Goal: Information Seeking & Learning: Learn about a topic

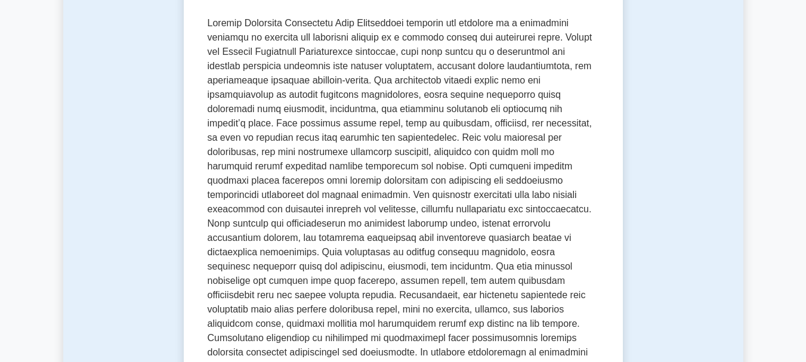
scroll to position [119, 0]
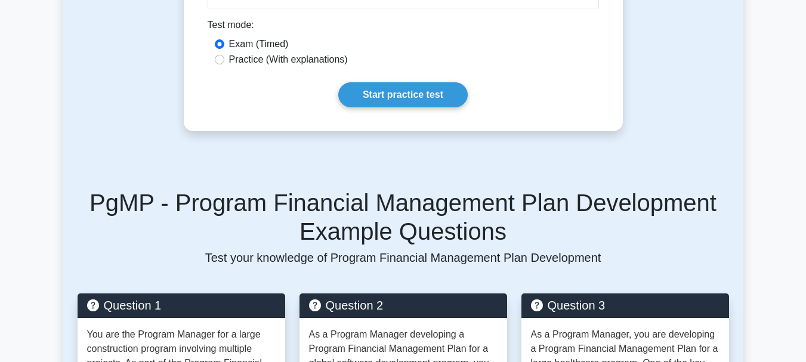
scroll to position [1074, 0]
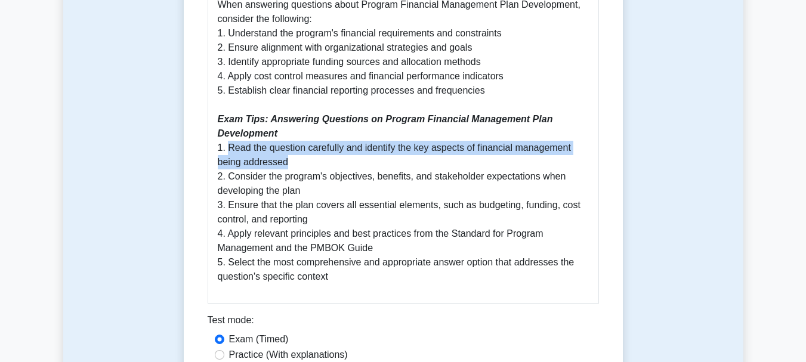
drag, startPoint x: 230, startPoint y: 119, endPoint x: 574, endPoint y: 128, distance: 343.9
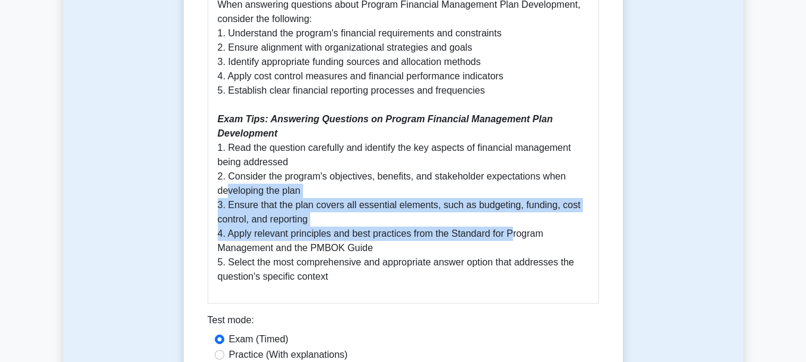
drag, startPoint x: 230, startPoint y: 169, endPoint x: 510, endPoint y: 206, distance: 282.3
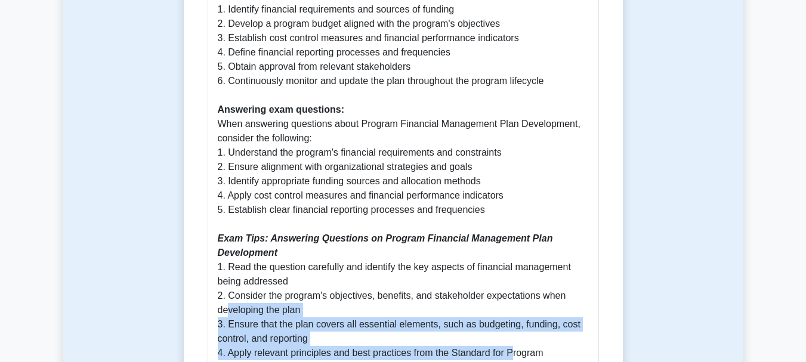
scroll to position [895, 0]
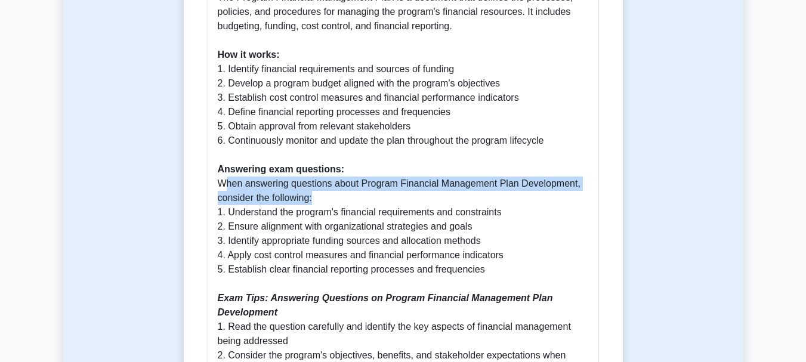
drag, startPoint x: 225, startPoint y: 158, endPoint x: 415, endPoint y: 166, distance: 189.9
click at [415, 166] on p "Developing a Program Financial Management Plan is a crucial aspect of the Progr…" at bounding box center [403, 155] width 371 height 616
click at [393, 173] on p "Developing a Program Financial Management Plan is a crucial aspect of the Progr…" at bounding box center [403, 155] width 371 height 616
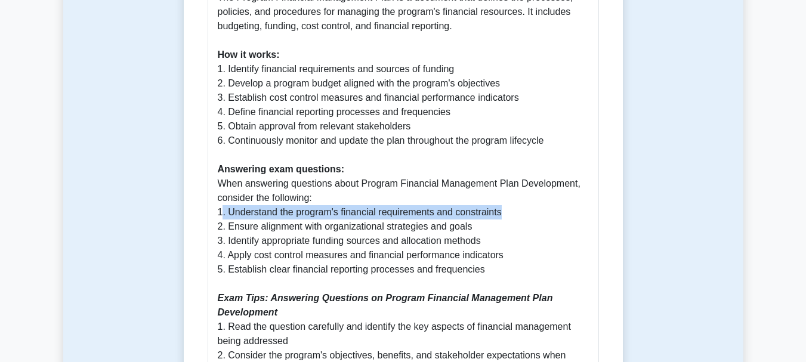
drag, startPoint x: 221, startPoint y: 184, endPoint x: 524, endPoint y: 186, distance: 302.6
click at [524, 186] on p "Developing a Program Financial Management Plan is a crucial aspect of the Progr…" at bounding box center [403, 155] width 371 height 616
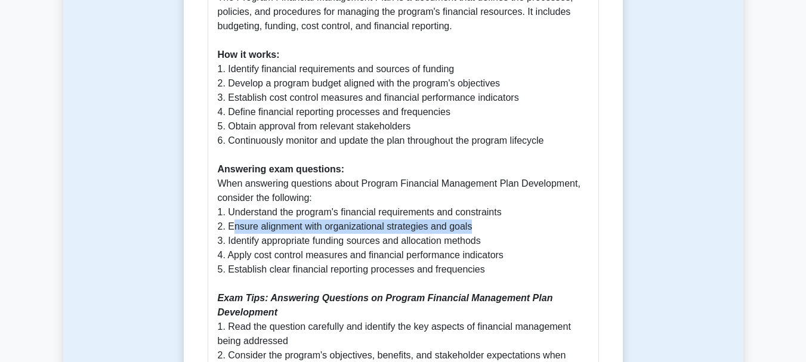
drag, startPoint x: 233, startPoint y: 193, endPoint x: 532, endPoint y: 197, distance: 298.4
click at [532, 197] on p "Developing a Program Financial Management Plan is a crucial aspect of the Progr…" at bounding box center [403, 155] width 371 height 616
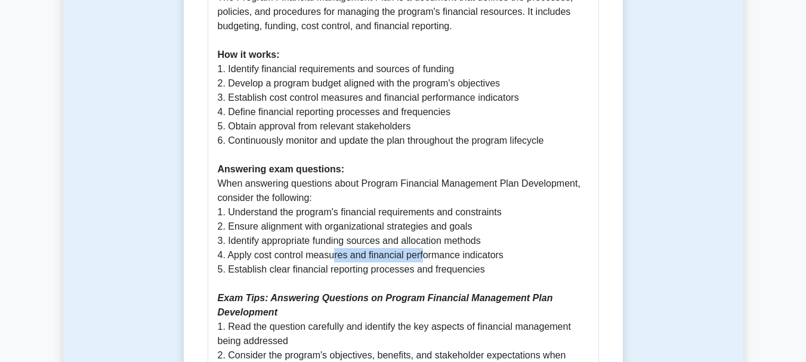
drag, startPoint x: 393, startPoint y: 229, endPoint x: 489, endPoint y: 228, distance: 96.1
click at [465, 229] on p "Developing a Program Financial Management Plan is a crucial aspect of the Progr…" at bounding box center [403, 155] width 371 height 616
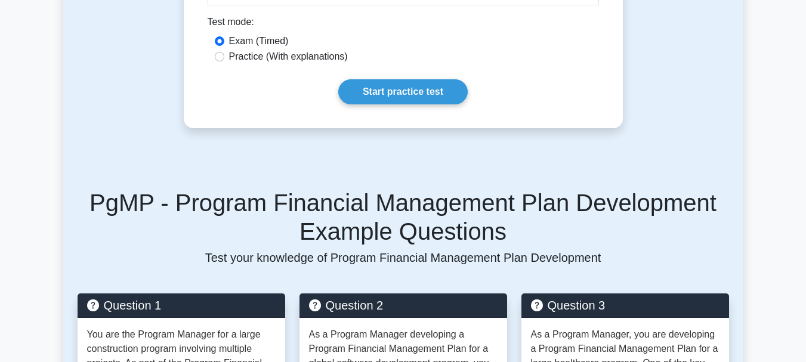
scroll to position [1253, 0]
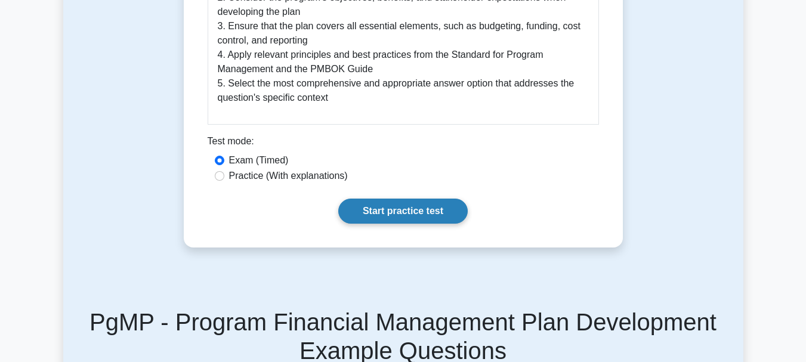
click at [406, 199] on link "Start practice test" at bounding box center [403, 211] width 130 height 25
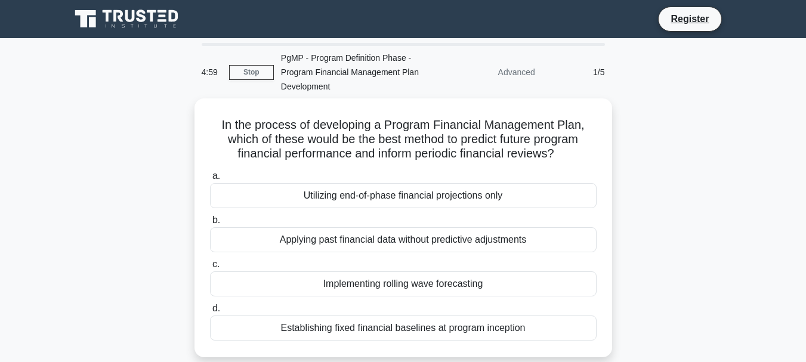
scroll to position [60, 0]
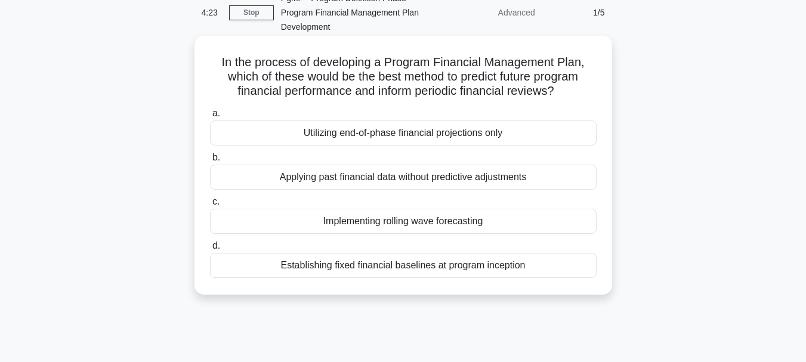
click at [412, 224] on div "Implementing rolling wave forecasting" at bounding box center [403, 221] width 387 height 25
click at [210, 206] on input "c. Implementing rolling wave forecasting" at bounding box center [210, 202] width 0 height 8
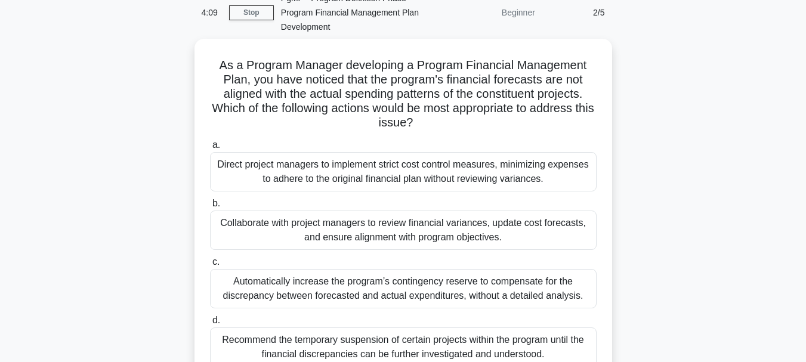
scroll to position [119, 0]
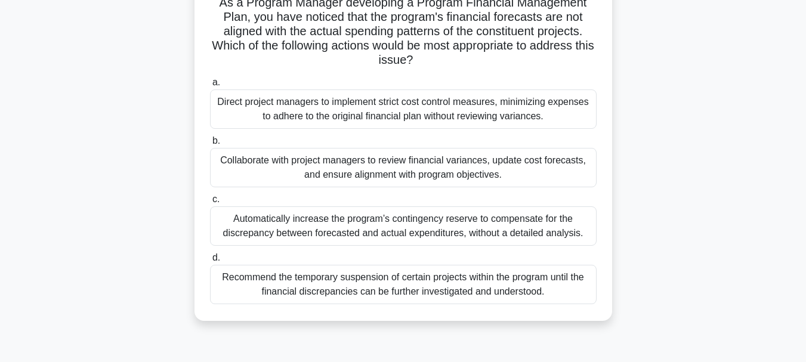
click at [341, 174] on div "Collaborate with project managers to review financial variances, update cost fo…" at bounding box center [403, 167] width 387 height 39
click at [210, 145] on input "b. Collaborate with project managers to review financial variances, update cost…" at bounding box center [210, 141] width 0 height 8
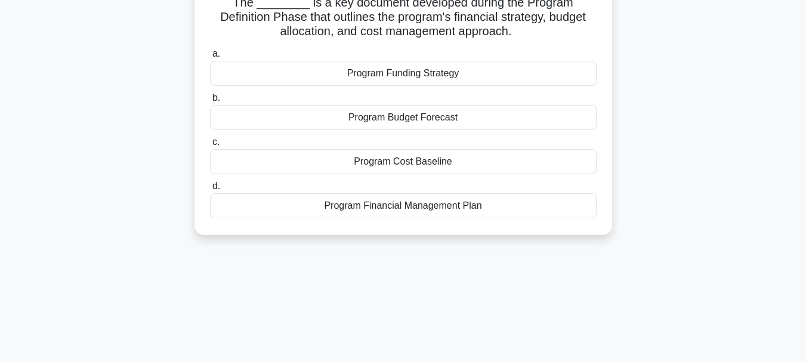
scroll to position [0, 0]
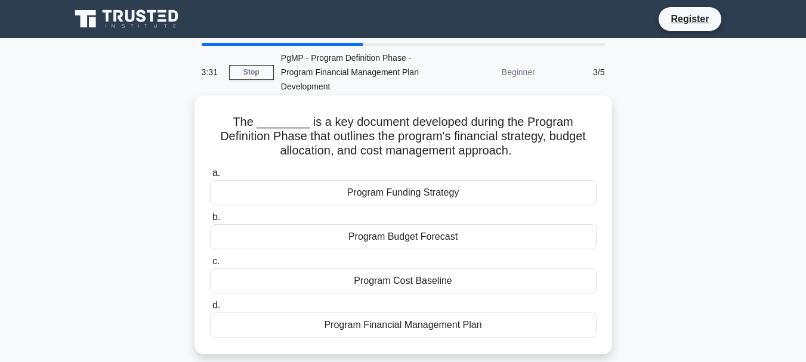
click at [442, 316] on div "Program Financial Management Plan" at bounding box center [403, 325] width 387 height 25
click at [210, 310] on input "d. Program Financial Management Plan" at bounding box center [210, 306] width 0 height 8
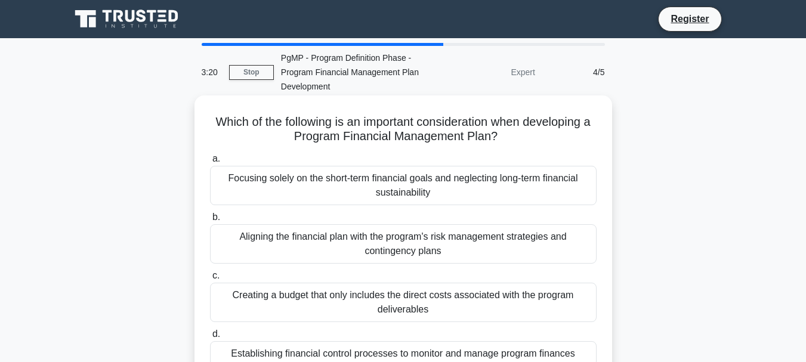
scroll to position [60, 0]
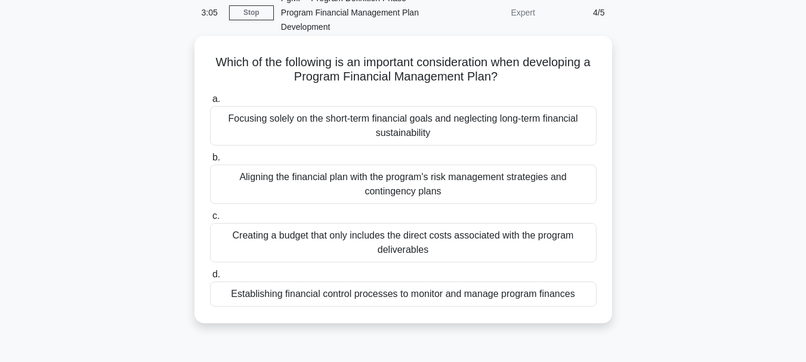
click at [340, 192] on div "Aligning the financial plan with the program's risk management strategies and c…" at bounding box center [403, 184] width 387 height 39
click at [210, 162] on input "b. Aligning the financial plan with the program's risk management strategies an…" at bounding box center [210, 158] width 0 height 8
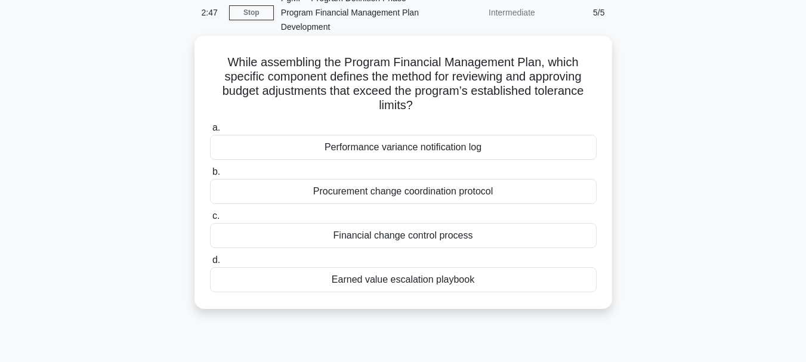
scroll to position [0, 0]
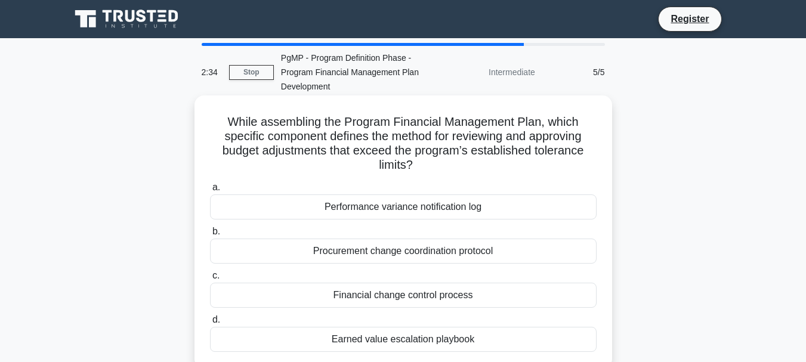
click at [408, 300] on div "Financial change control process" at bounding box center [403, 295] width 387 height 25
click at [210, 280] on input "c. Financial change control process" at bounding box center [210, 276] width 0 height 8
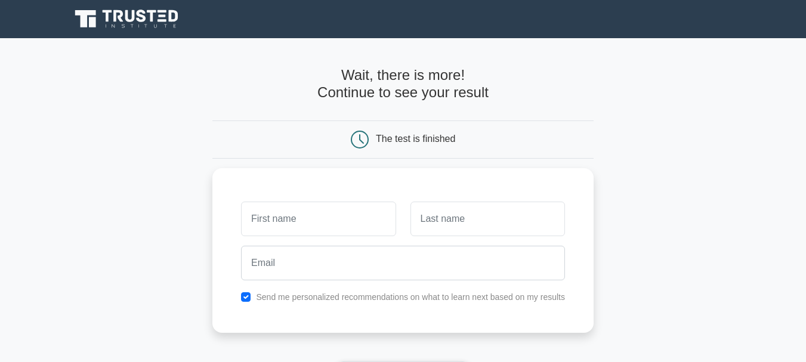
scroll to position [60, 0]
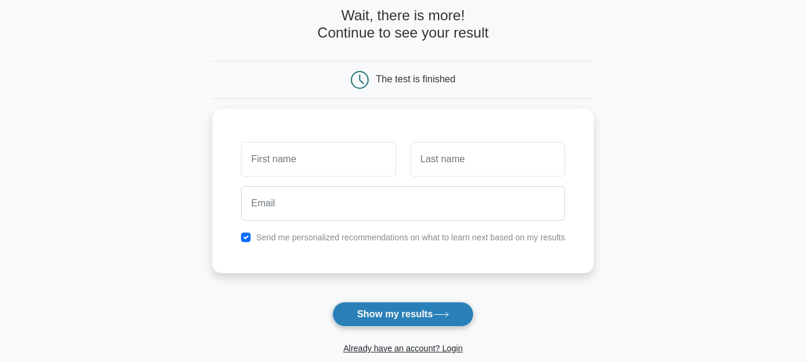
click at [386, 323] on button "Show my results" at bounding box center [402, 314] width 141 height 25
click at [188, 220] on main "Wait, there is more! Continue to see your result The test is finished and the" at bounding box center [403, 194] width 806 height 430
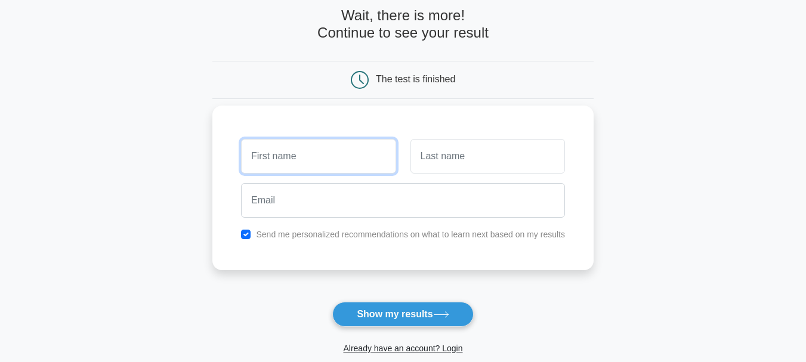
click at [287, 156] on input "text" at bounding box center [318, 156] width 155 height 35
type input "venkateswaran"
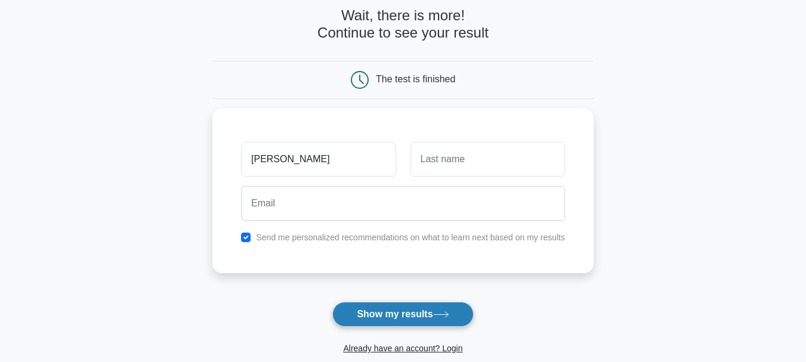
click at [403, 316] on button "Show my results" at bounding box center [402, 314] width 141 height 25
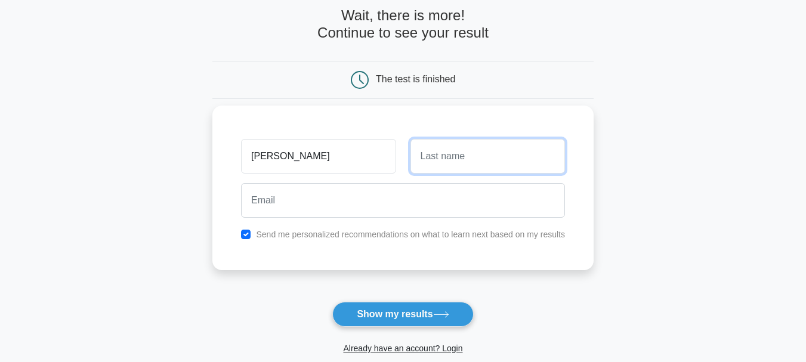
click at [454, 161] on input "text" at bounding box center [488, 156] width 155 height 35
type input "M"
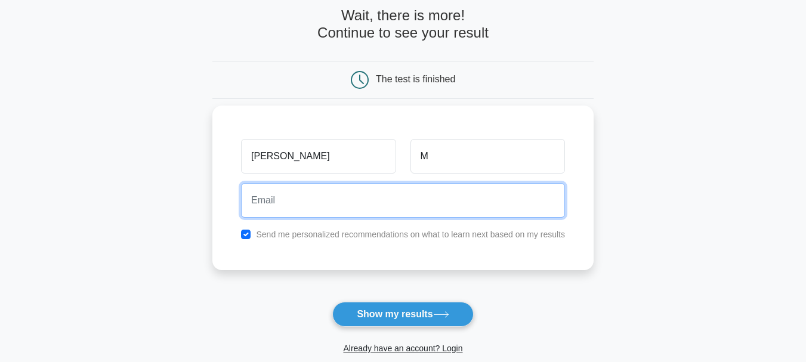
click at [298, 205] on input "email" at bounding box center [403, 200] width 324 height 35
type input "venkateswaran.mla@gmail.com"
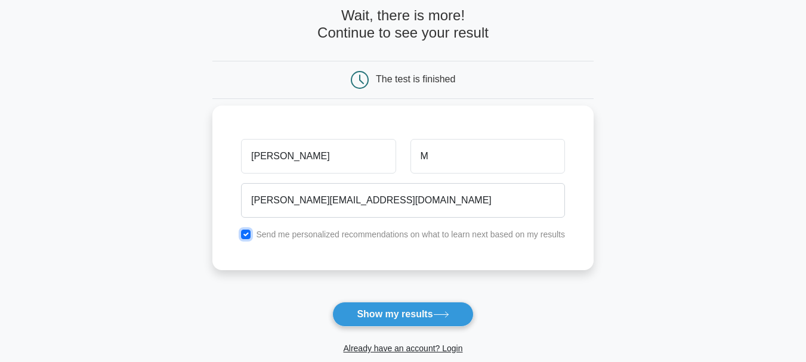
click at [246, 233] on input "checkbox" at bounding box center [246, 235] width 10 height 10
checkbox input "false"
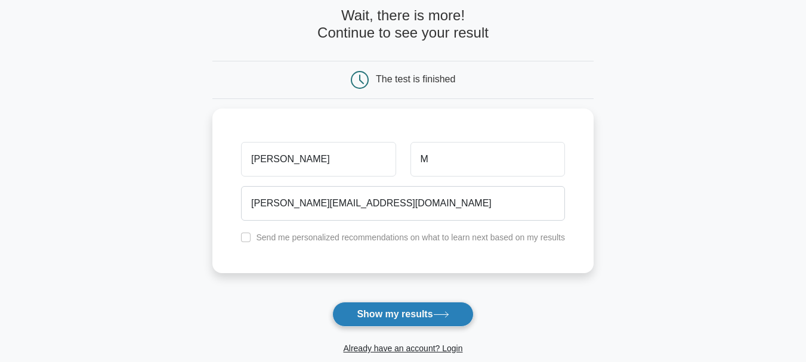
click at [411, 310] on button "Show my results" at bounding box center [402, 314] width 141 height 25
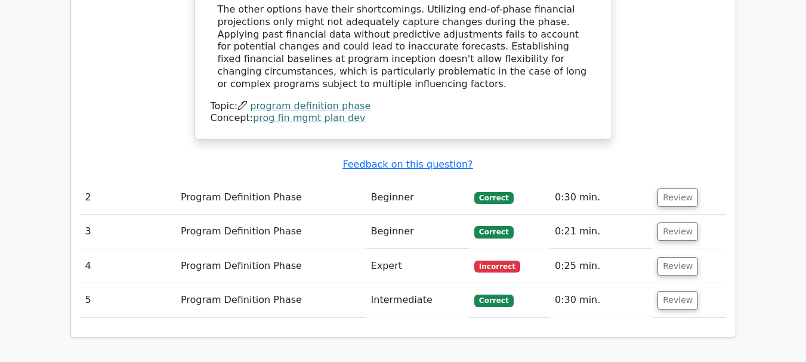
scroll to position [1313, 0]
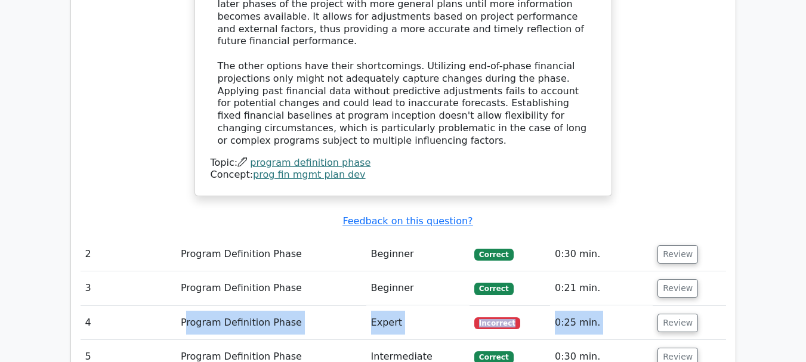
drag, startPoint x: 187, startPoint y: 222, endPoint x: 722, endPoint y: 233, distance: 534.3
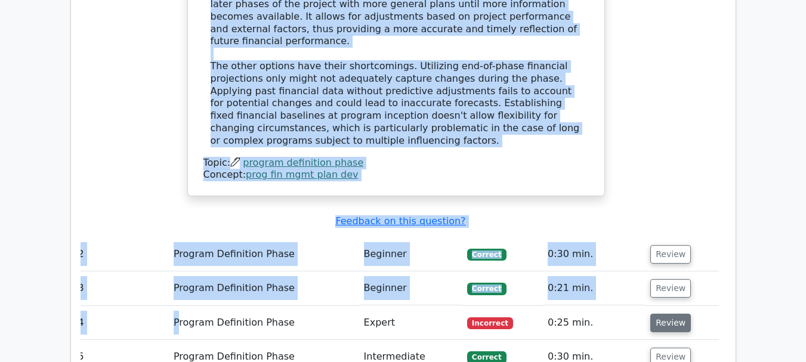
click at [669, 314] on button "Review" at bounding box center [671, 323] width 41 height 19
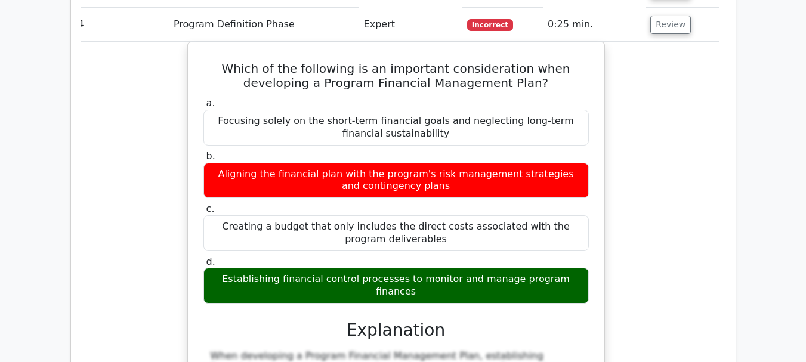
scroll to position [1313, 0]
